Goal: Information Seeking & Learning: Learn about a topic

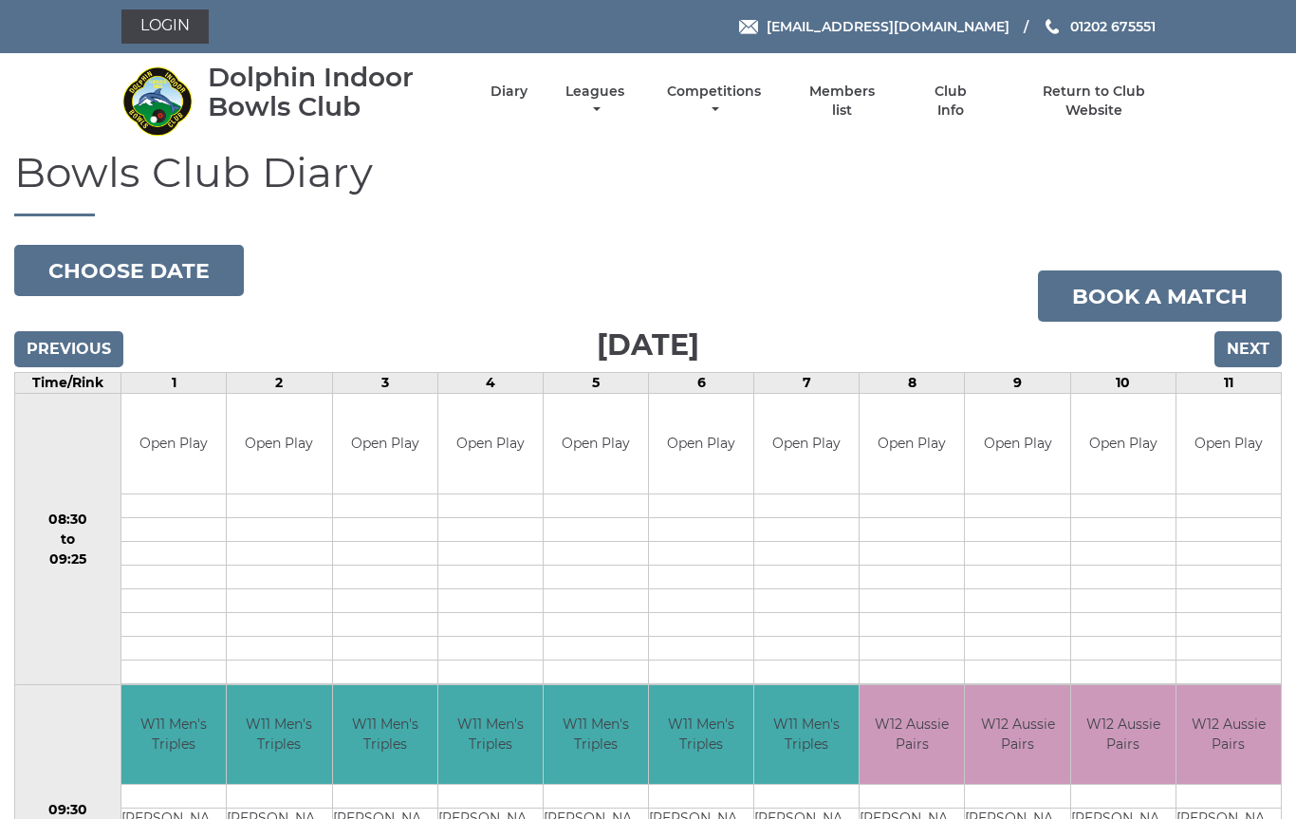
click at [629, 96] on link "Leagues" at bounding box center [595, 101] width 68 height 37
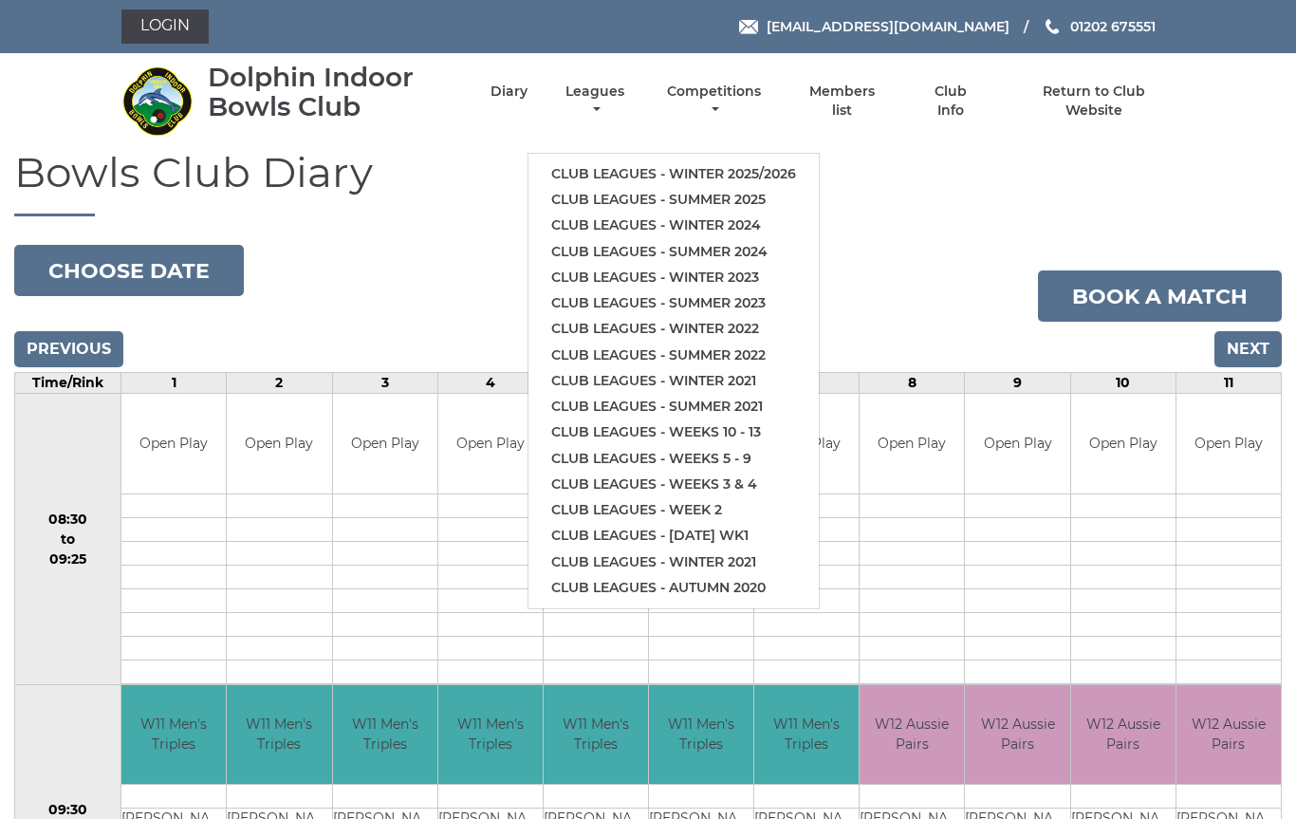
click at [727, 161] on link "Club leagues - Winter 2025/2026" at bounding box center [673, 174] width 290 height 26
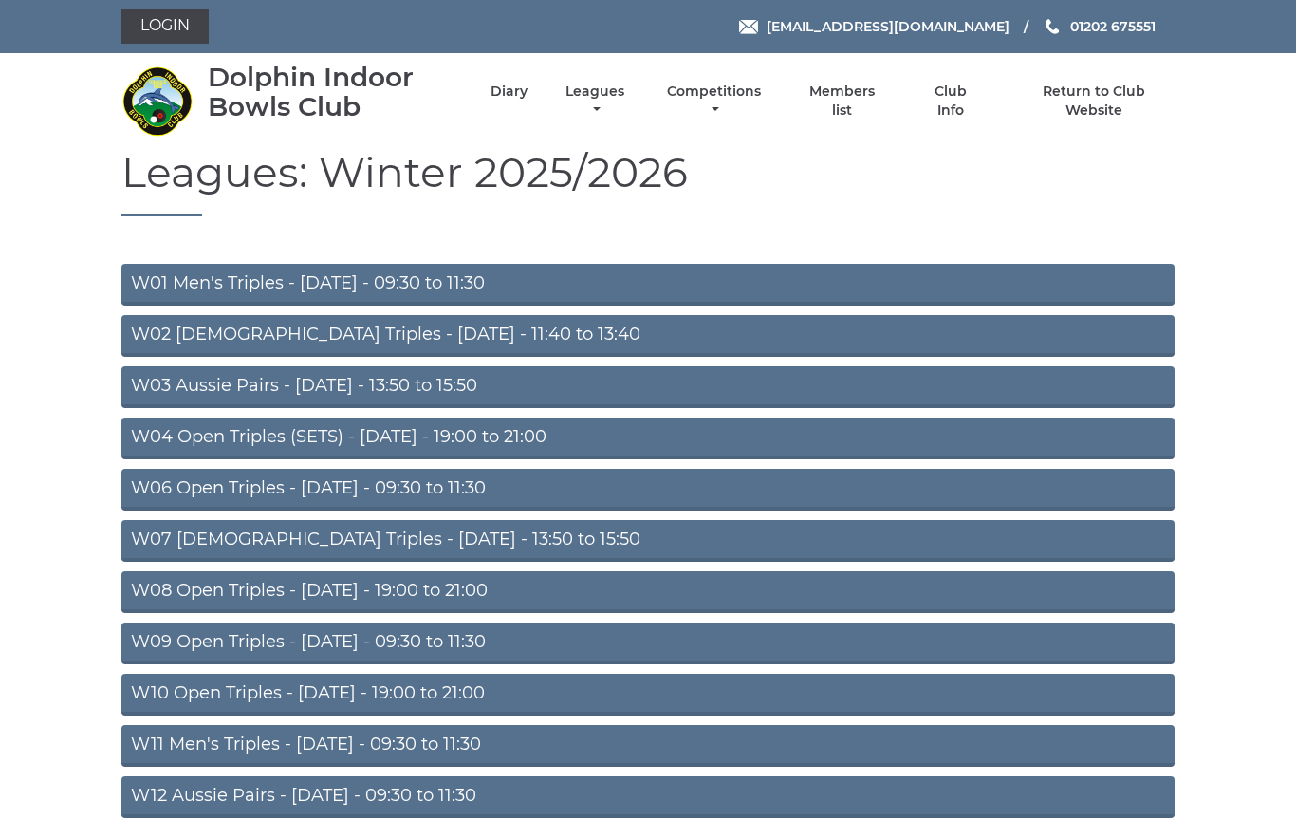
click at [450, 741] on link "W11 Men's Triples - [DATE] - 09:30 to 11:30" at bounding box center [647, 746] width 1053 height 42
click at [492, 492] on link "W06 Open Triples - [DATE] - 09:30 to 11:30" at bounding box center [647, 490] width 1053 height 42
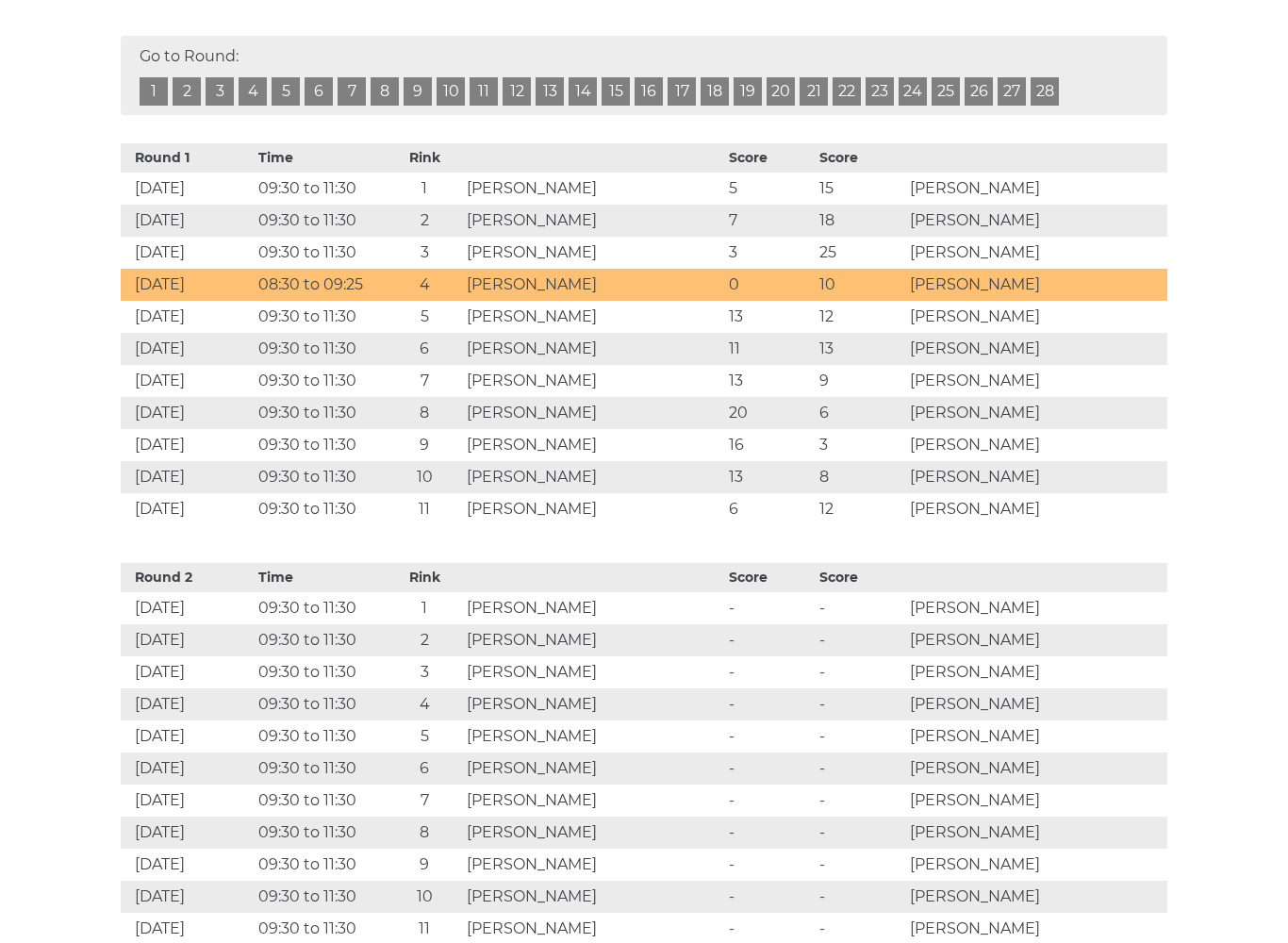
scroll to position [1191, 0]
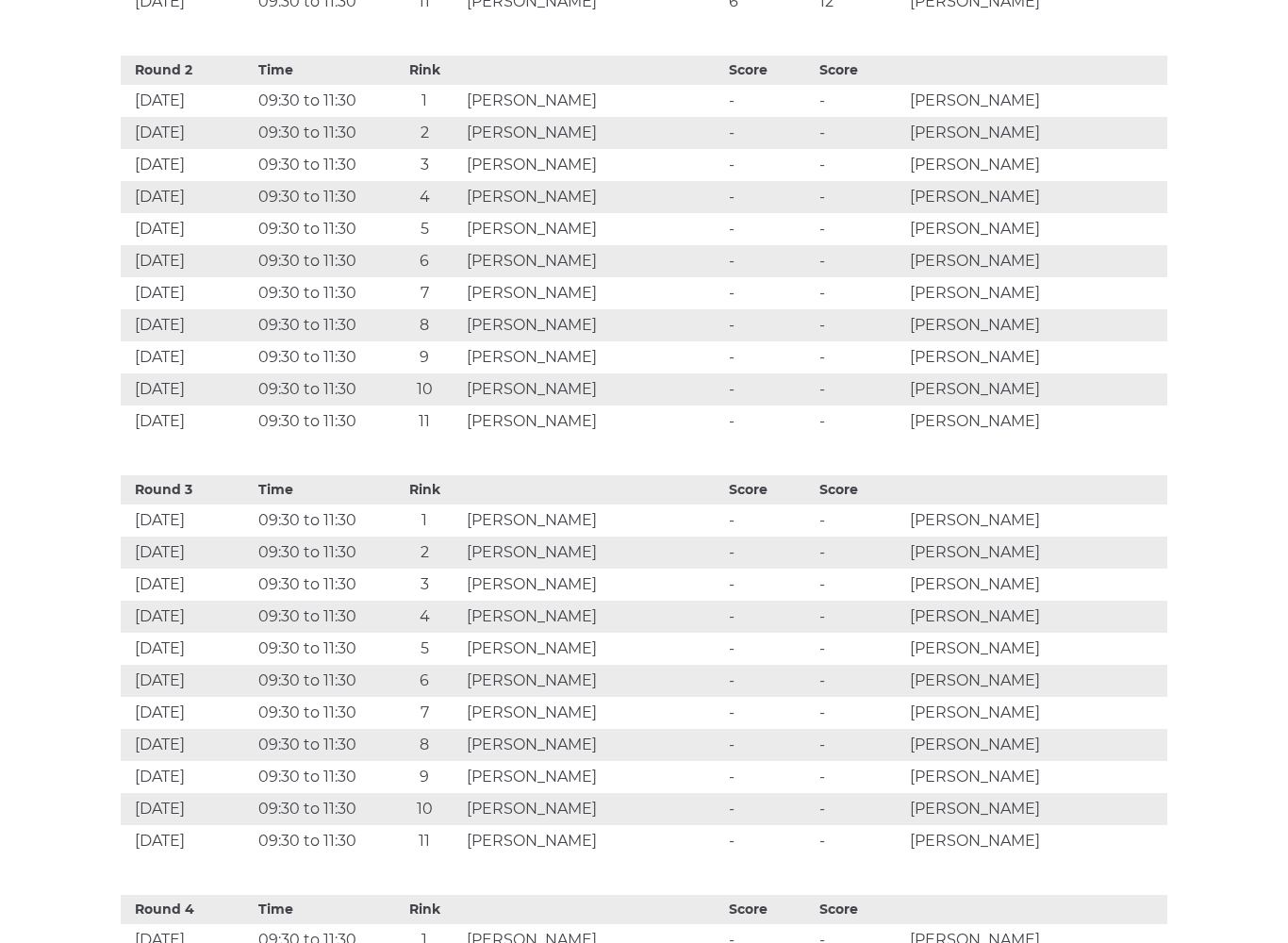
scroll to position [1698, 0]
